Goal: Information Seeking & Learning: Learn about a topic

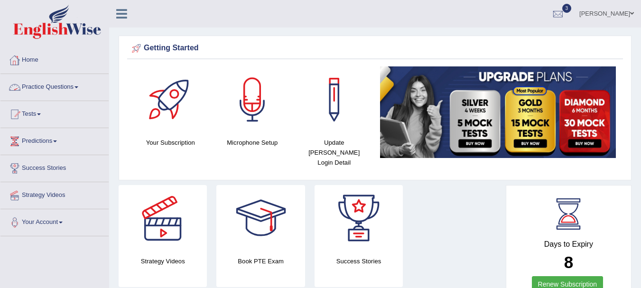
click at [52, 89] on link "Practice Questions" at bounding box center [54, 86] width 108 height 24
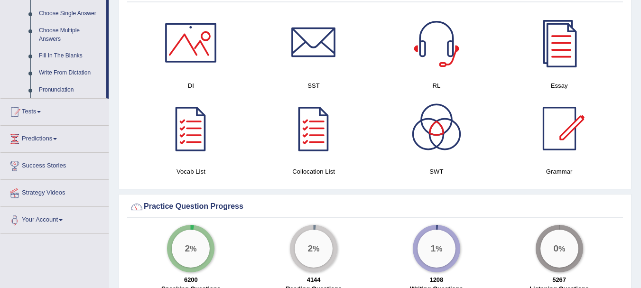
scroll to position [533, 0]
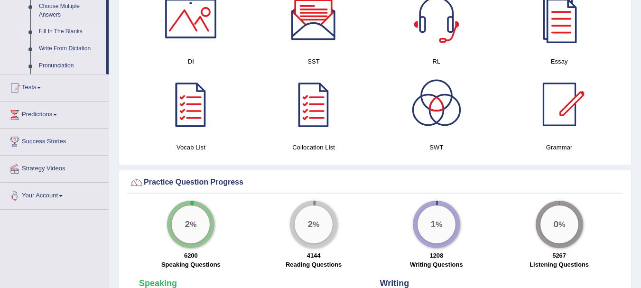
click at [61, 34] on link "Fill In The Blanks" at bounding box center [71, 31] width 72 height 17
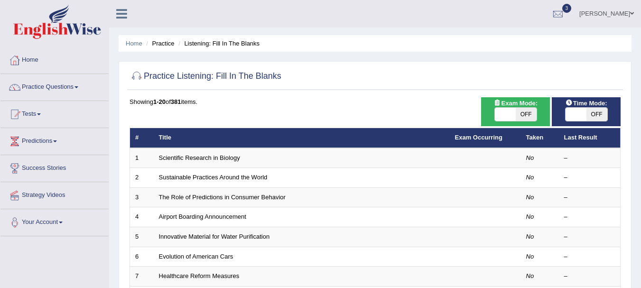
click at [526, 109] on span "OFF" at bounding box center [526, 114] width 21 height 13
checkbox input "true"
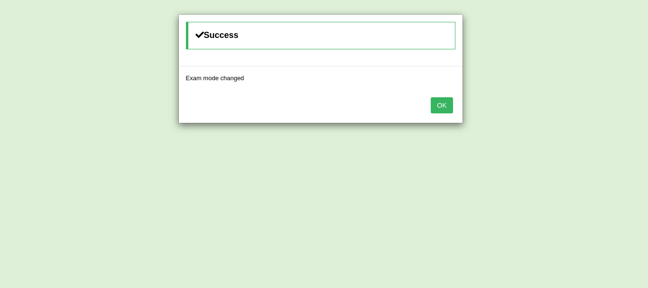
click at [441, 110] on button "OK" at bounding box center [442, 105] width 22 height 16
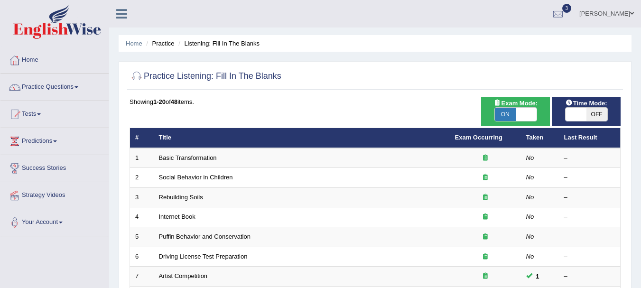
click at [592, 115] on span "OFF" at bounding box center [597, 114] width 21 height 13
checkbox input "true"
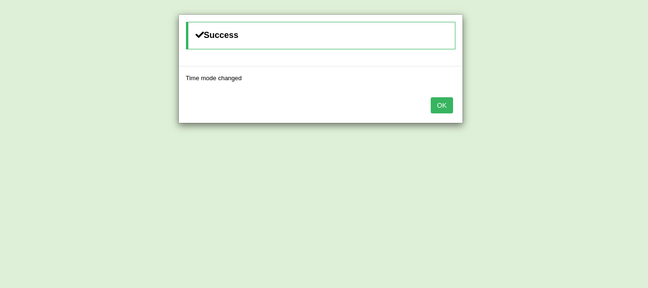
click at [441, 107] on button "OK" at bounding box center [442, 105] width 22 height 16
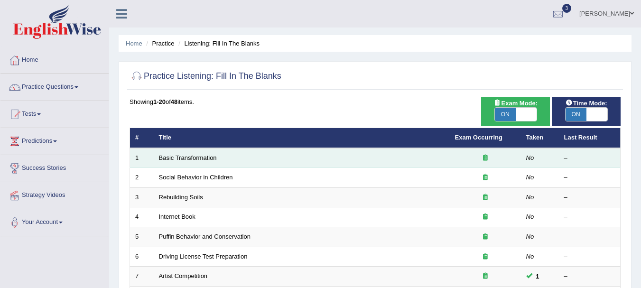
click at [182, 152] on td "Basic Transformation" at bounding box center [302, 158] width 296 height 20
click at [183, 157] on link "Basic Transformation" at bounding box center [188, 157] width 58 height 7
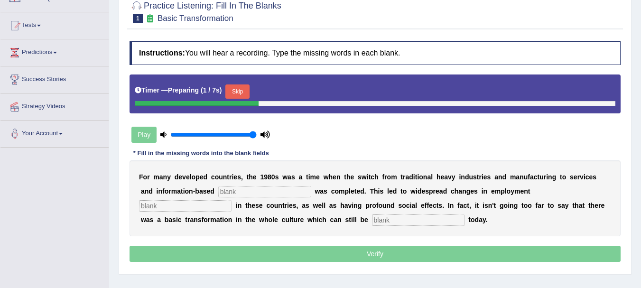
scroll to position [93, 0]
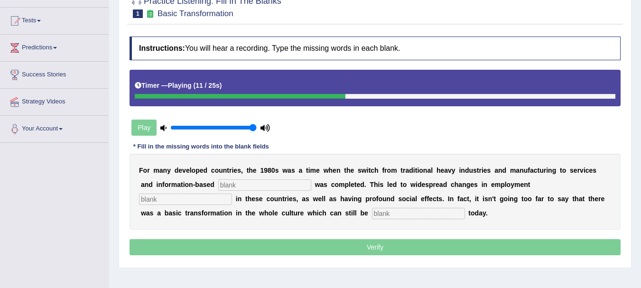
click at [382, 212] on input "text" at bounding box center [418, 213] width 93 height 11
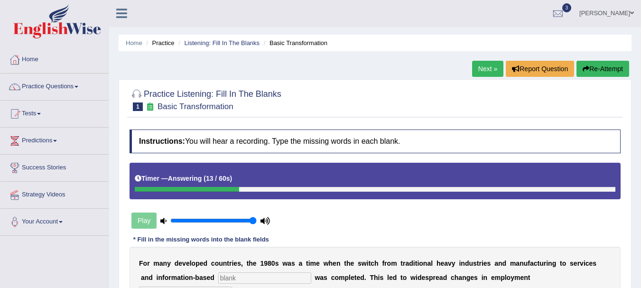
scroll to position [0, 0]
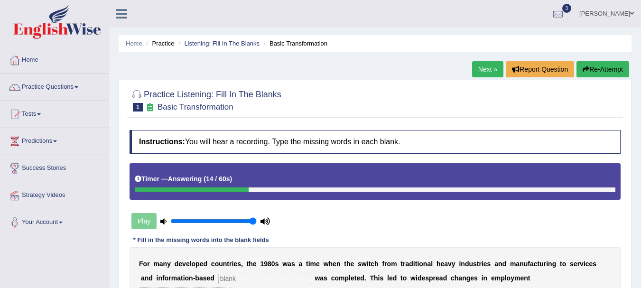
click at [482, 66] on link "Next »" at bounding box center [487, 69] width 31 height 16
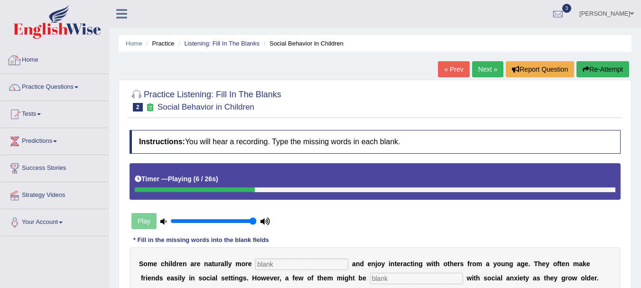
click at [34, 64] on link "Home" at bounding box center [54, 59] width 108 height 24
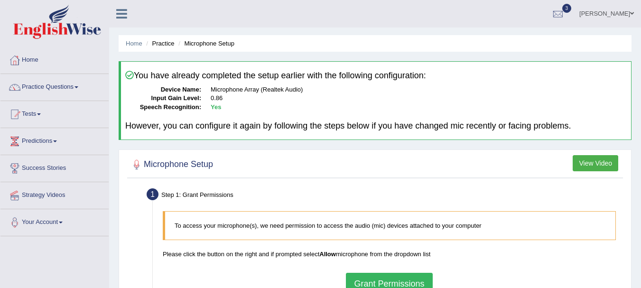
click at [385, 282] on button "Grant Permissions" at bounding box center [389, 284] width 86 height 22
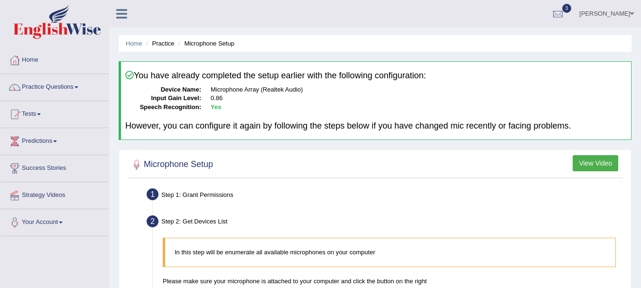
scroll to position [210, 0]
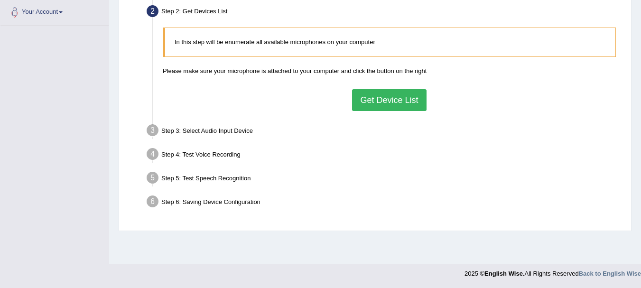
click at [379, 99] on button "Get Device List" at bounding box center [389, 100] width 74 height 22
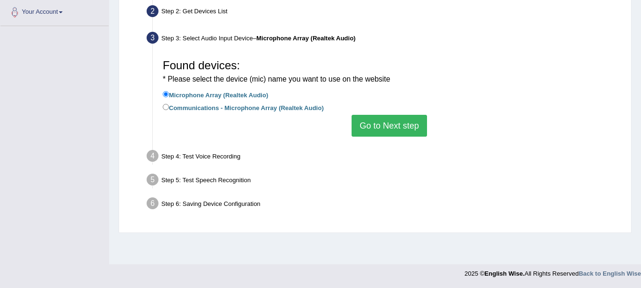
click at [377, 122] on button "Go to Next step" at bounding box center [389, 126] width 75 height 22
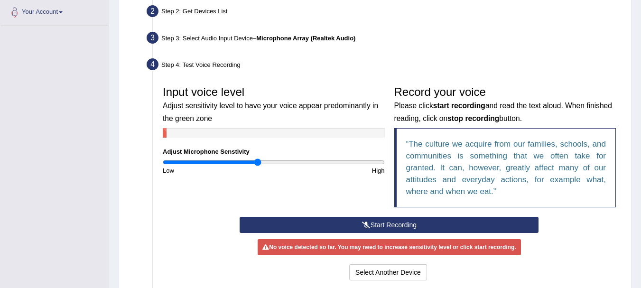
click at [311, 225] on button "Start Recording" at bounding box center [389, 225] width 299 height 16
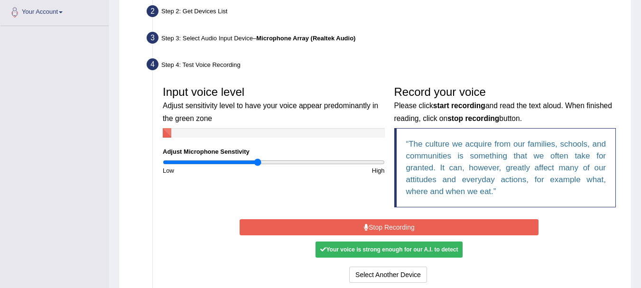
click at [384, 229] on button "Stop Recording" at bounding box center [389, 227] width 299 height 16
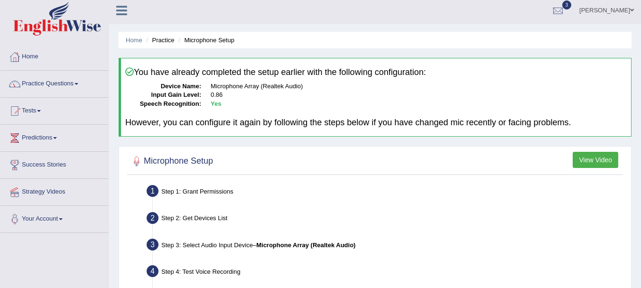
scroll to position [0, 0]
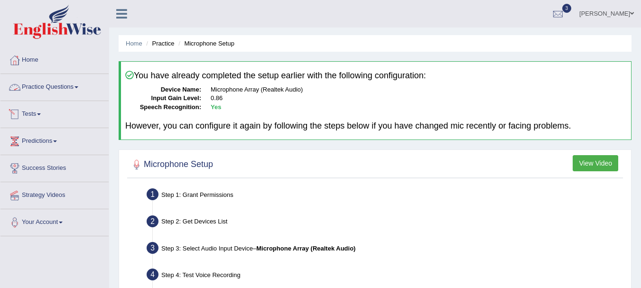
click at [77, 87] on link "Practice Questions" at bounding box center [54, 86] width 108 height 24
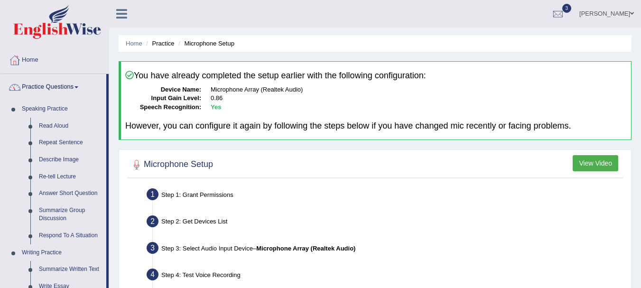
scroll to position [252, 0]
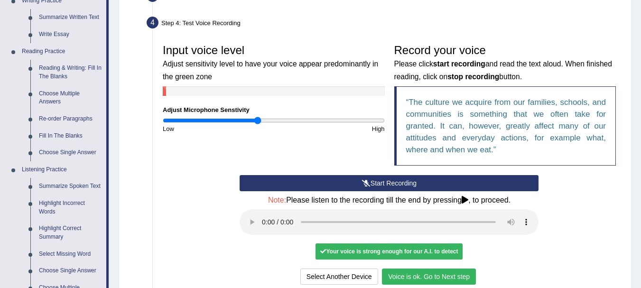
click at [639, 251] on div "Home Practice Microphone Setup You have already completed the setup earlier wit…" at bounding box center [375, 57] width 532 height 619
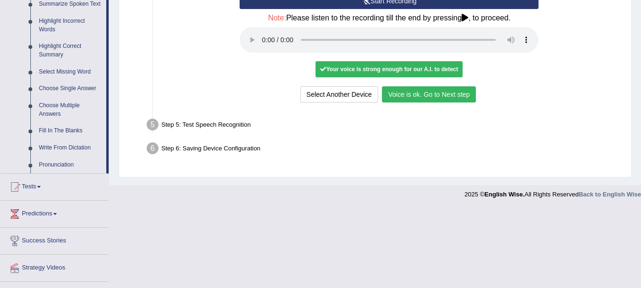
scroll to position [456, 0]
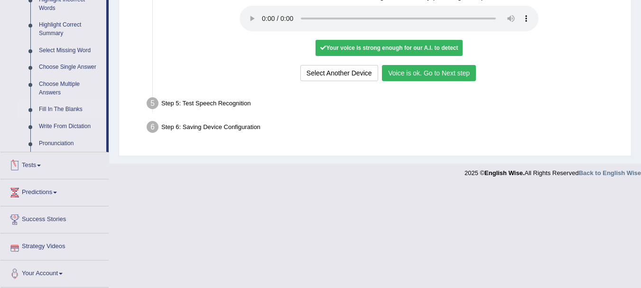
click at [62, 111] on link "Fill In The Blanks" at bounding box center [71, 109] width 72 height 17
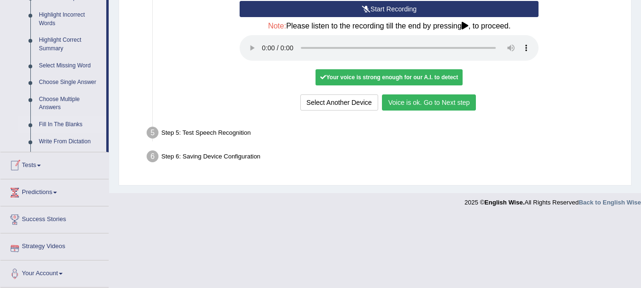
scroll to position [297, 0]
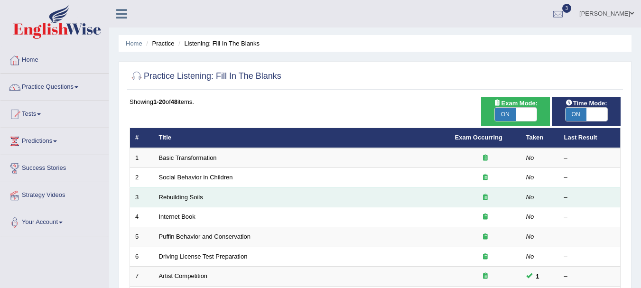
click at [182, 196] on link "Rebuilding Soils" at bounding box center [181, 197] width 44 height 7
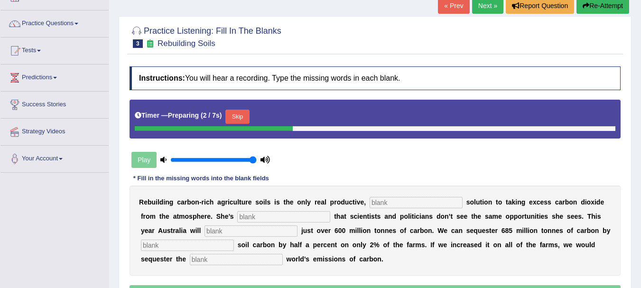
scroll to position [76, 0]
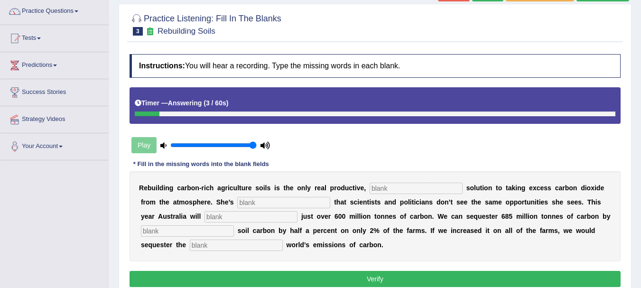
click at [392, 186] on input "text" at bounding box center [416, 188] width 93 height 11
type input "permanent"
click at [273, 199] on input "text" at bounding box center [283, 202] width 93 height 11
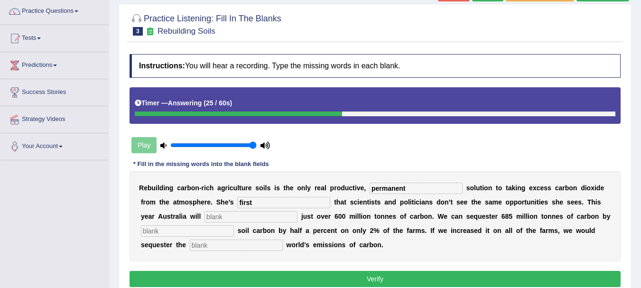
type input "first"
click at [217, 216] on input "text" at bounding box center [251, 216] width 93 height 11
type input "admit"
click at [191, 236] on input "text" at bounding box center [187, 230] width 93 height 11
type input "increasing"
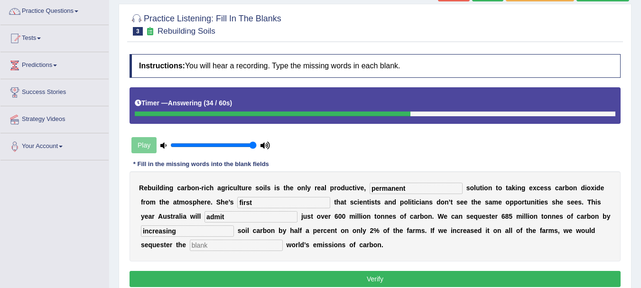
click at [202, 248] on input "text" at bounding box center [236, 245] width 93 height 11
type input "wholr"
click at [247, 277] on button "Verify" at bounding box center [375, 279] width 491 height 16
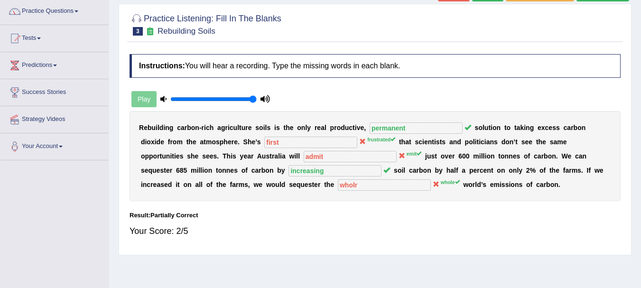
scroll to position [0, 0]
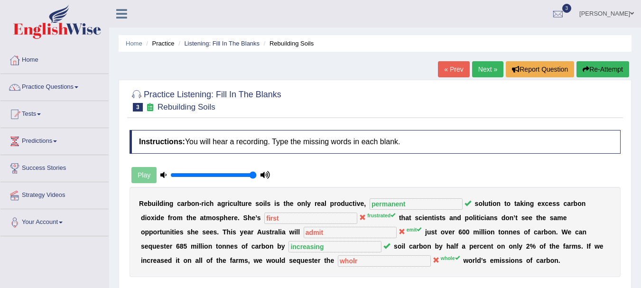
click at [489, 71] on link "Next »" at bounding box center [487, 69] width 31 height 16
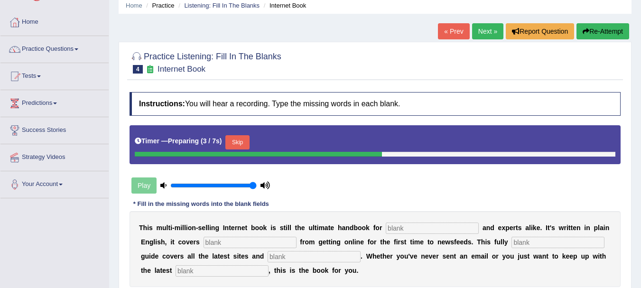
scroll to position [57, 0]
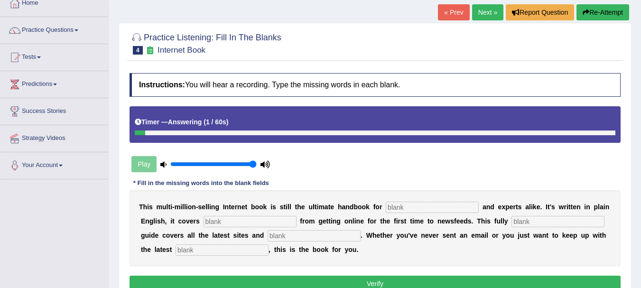
click at [415, 208] on input "text" at bounding box center [432, 207] width 93 height 11
type input "novels"
click at [245, 220] on input "text" at bounding box center [250, 221] width 93 height 11
type input "everything"
click at [281, 238] on input "text" at bounding box center [314, 235] width 93 height 11
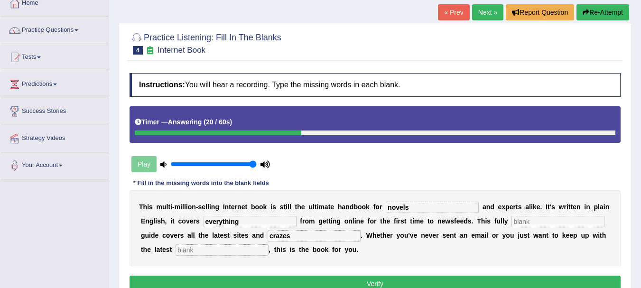
type input "crazes"
click at [251, 250] on input "text" at bounding box center [222, 249] width 93 height 11
type input "dvelopment"
click at [334, 279] on button "Verify" at bounding box center [375, 284] width 491 height 16
click at [533, 278] on button "Verify" at bounding box center [375, 284] width 491 height 16
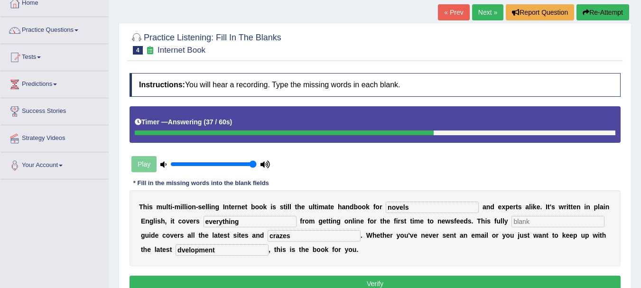
click at [534, 222] on input "text" at bounding box center [558, 221] width 93 height 11
type input "developed"
click at [463, 280] on button "Verify" at bounding box center [375, 284] width 491 height 16
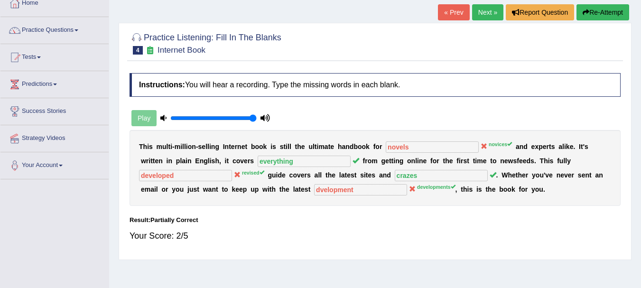
click at [472, 11] on link "Next »" at bounding box center [487, 12] width 31 height 16
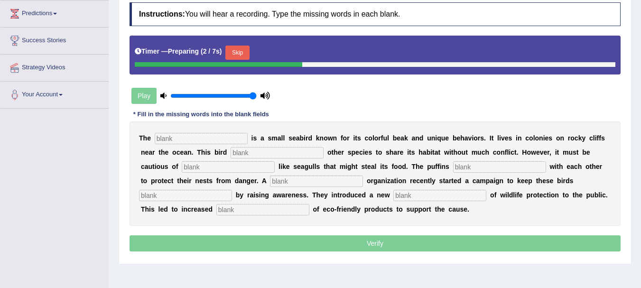
scroll to position [133, 0]
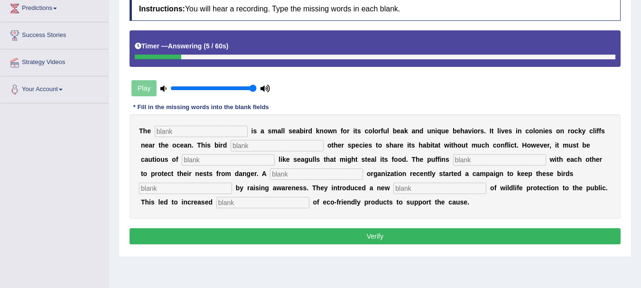
click at [177, 130] on input "text" at bounding box center [201, 131] width 93 height 11
type input "puffin"
click at [248, 151] on input "text" at bounding box center [277, 145] width 93 height 11
type input "allows"
click at [223, 159] on input "text" at bounding box center [228, 159] width 93 height 11
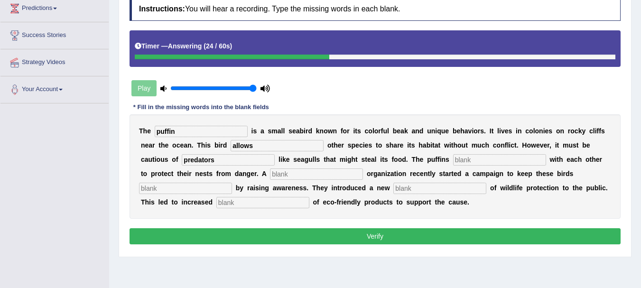
type input "predators"
click at [278, 171] on input "text" at bounding box center [316, 173] width 93 height 11
type input "safe"
click at [215, 189] on input "text" at bounding box center [185, 188] width 93 height 11
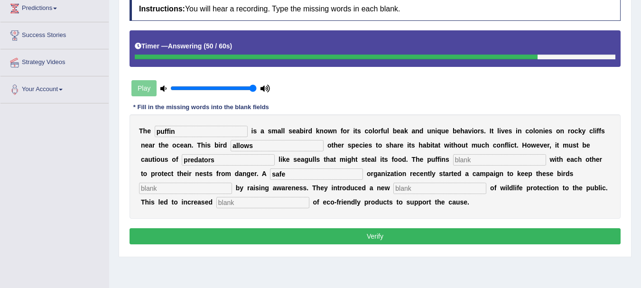
click at [470, 160] on input "text" at bounding box center [499, 159] width 93 height 11
type input "coperate"
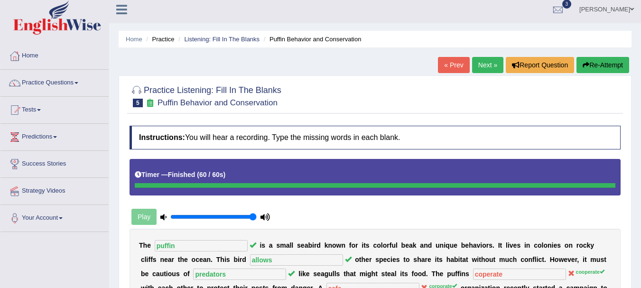
scroll to position [0, 0]
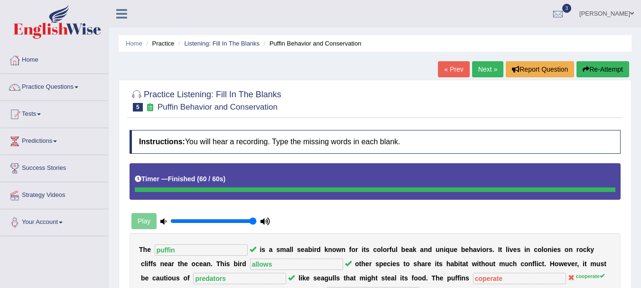
click at [491, 66] on link "Next »" at bounding box center [487, 69] width 31 height 16
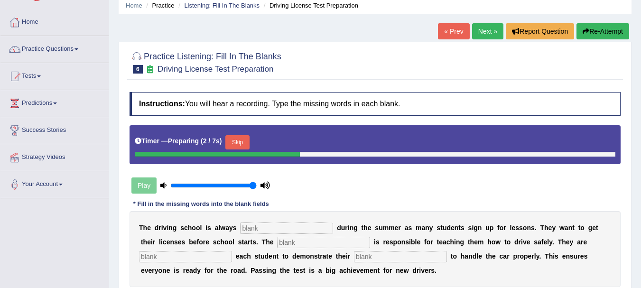
scroll to position [57, 0]
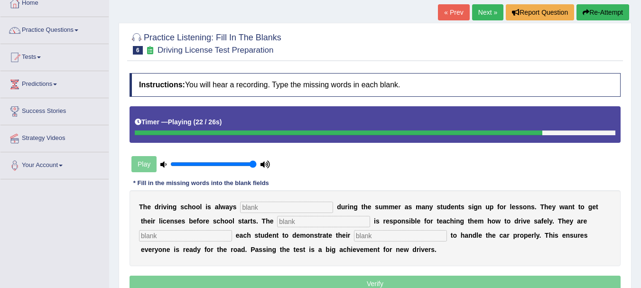
click at [273, 205] on input "text" at bounding box center [286, 207] width 93 height 11
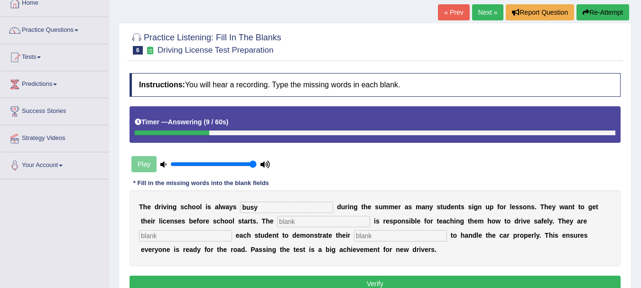
type input "busy"
click at [289, 225] on input "text" at bounding box center [323, 221] width 93 height 11
type input "instructor"
click at [220, 234] on input "text" at bounding box center [185, 235] width 93 height 11
type input "requiring"
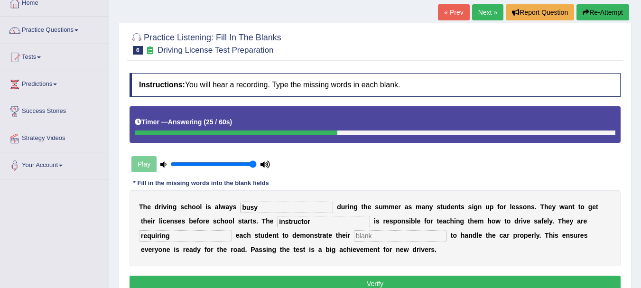
click at [370, 235] on input "text" at bounding box center [400, 235] width 93 height 11
type input "ability"
click at [385, 281] on button "Verify" at bounding box center [375, 284] width 491 height 16
